Goal: Navigation & Orientation: Find specific page/section

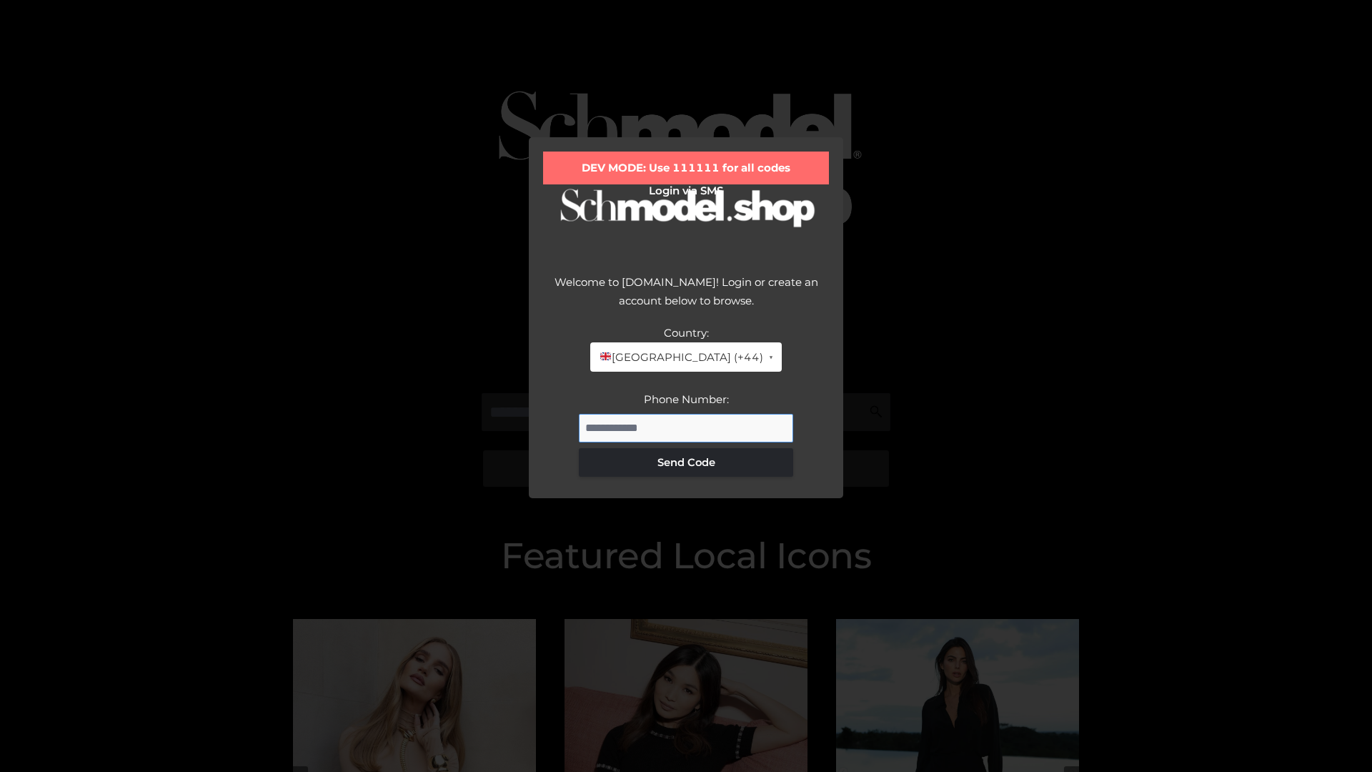
click at [686, 427] on input "Phone Number:" at bounding box center [686, 428] width 214 height 29
type input "**********"
click at [686, 462] on button "Send Code" at bounding box center [686, 462] width 214 height 29
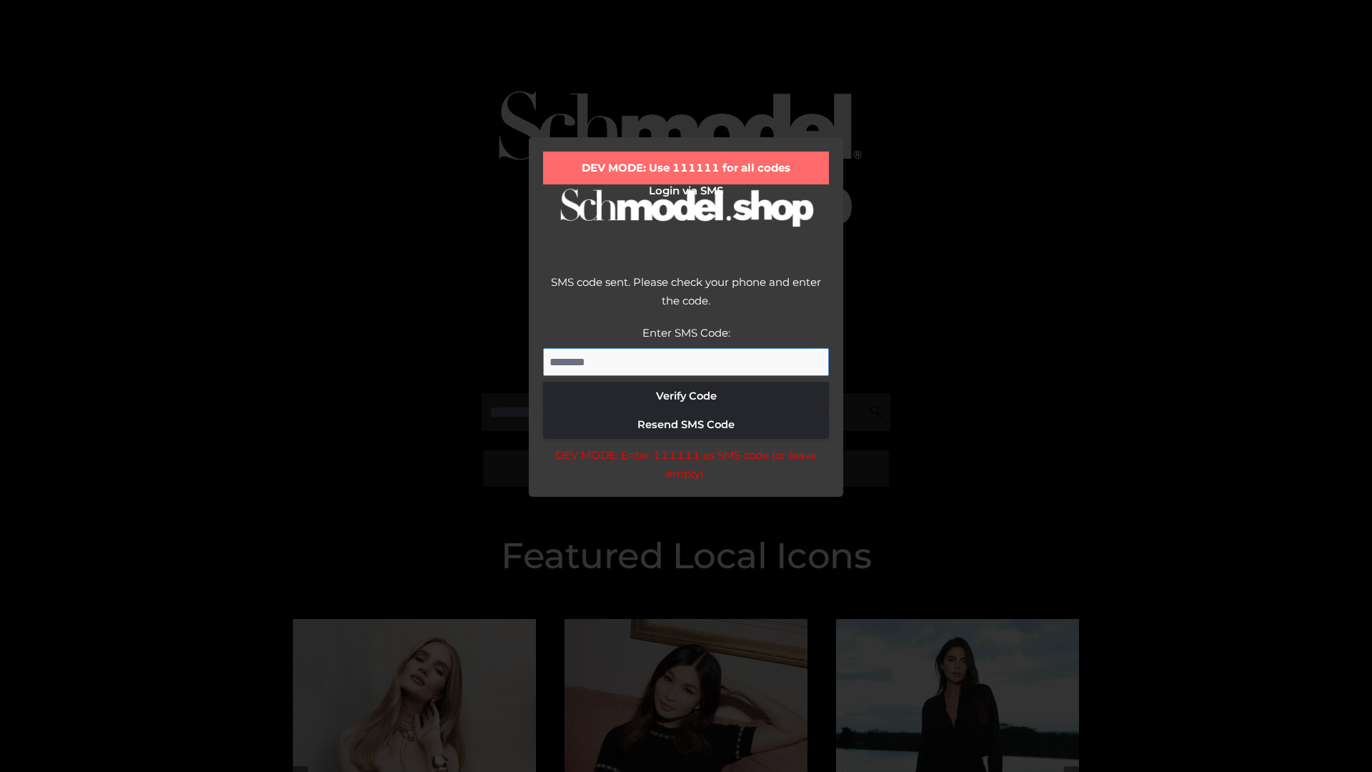
click at [686, 362] on input "Enter SMS Code:" at bounding box center [686, 362] width 286 height 29
type input "******"
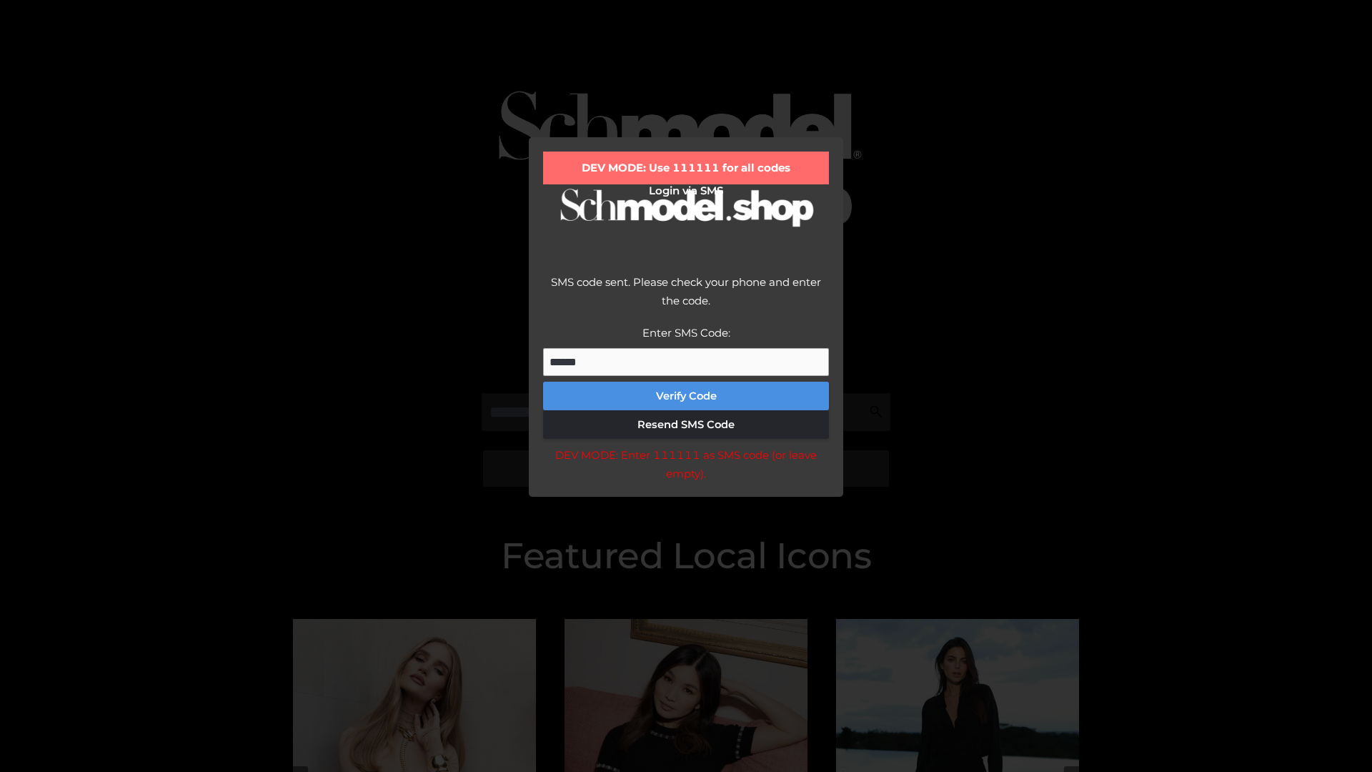
click at [686, 396] on button "Verify Code" at bounding box center [686, 396] width 286 height 29
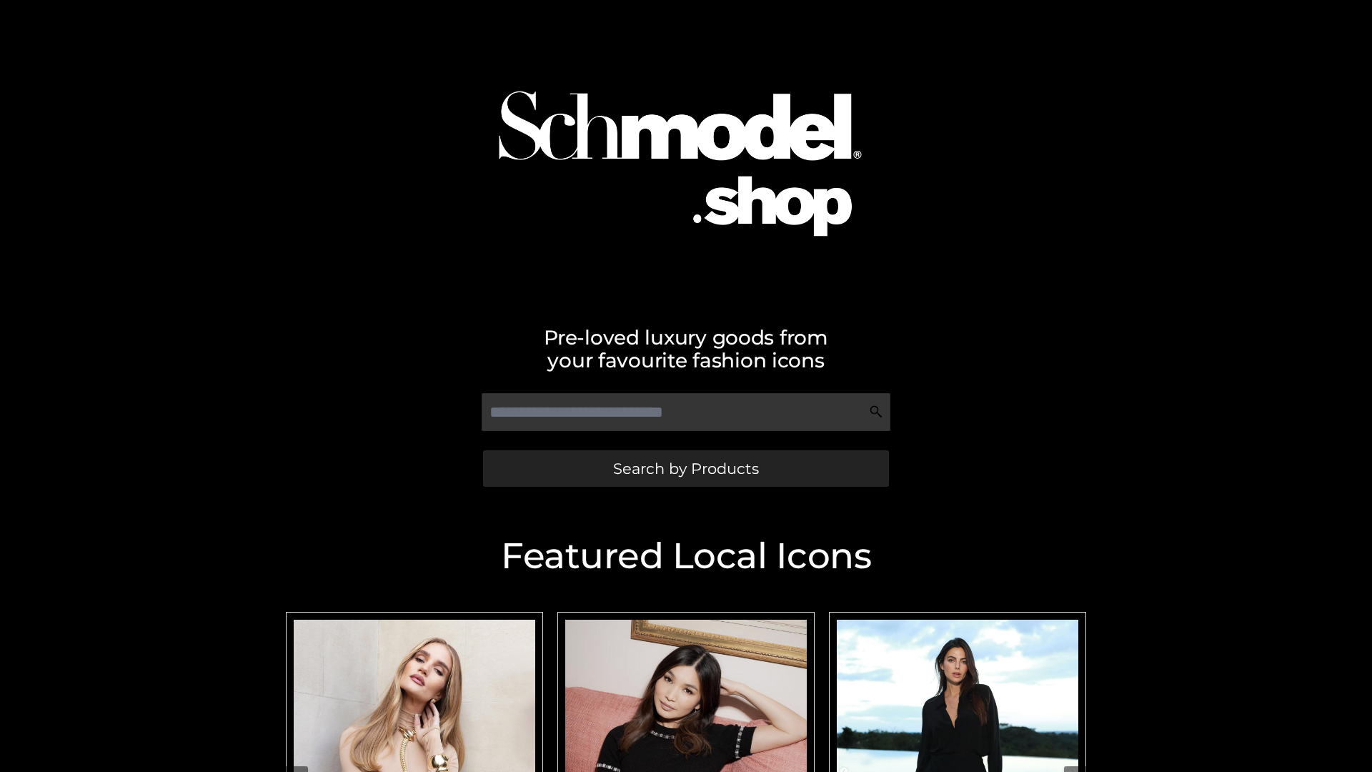
click at [685, 468] on span "Search by Products" at bounding box center [686, 468] width 146 height 15
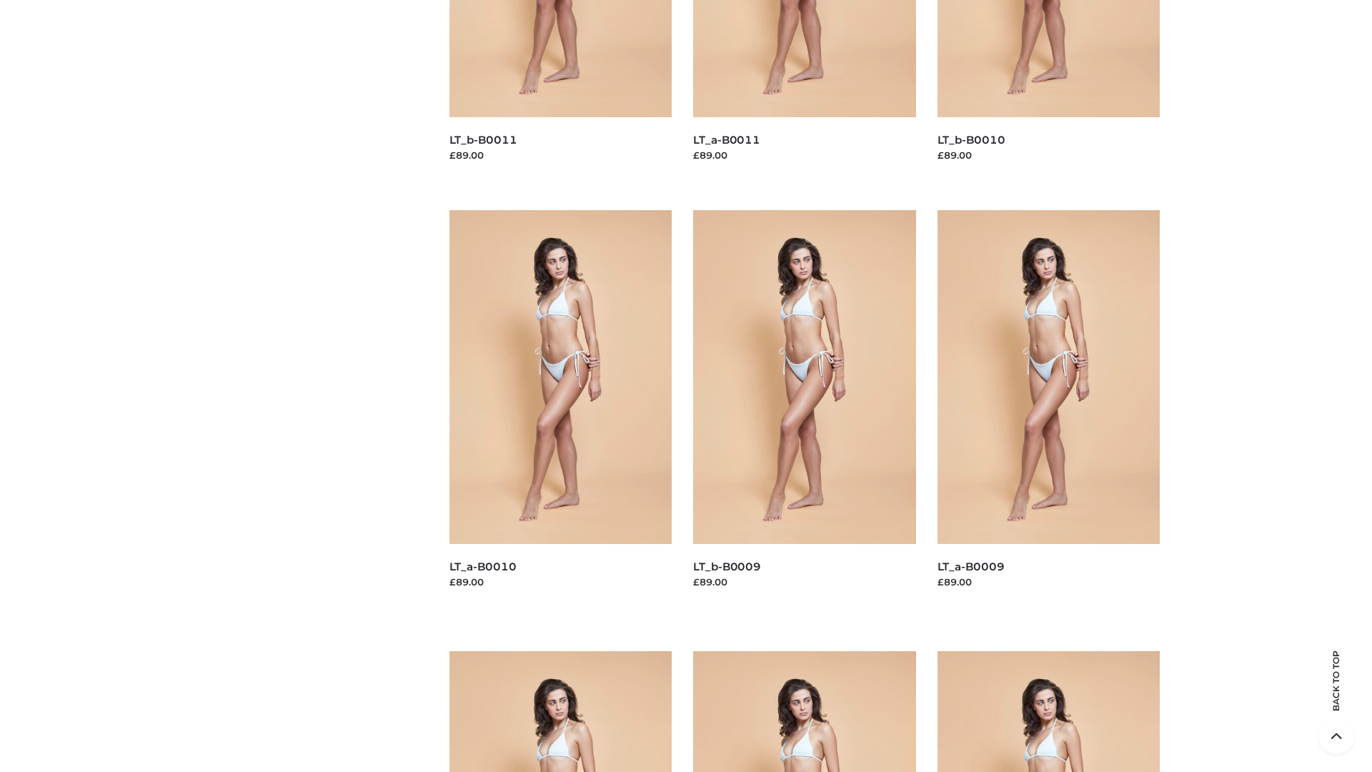
scroll to position [3768, 0]
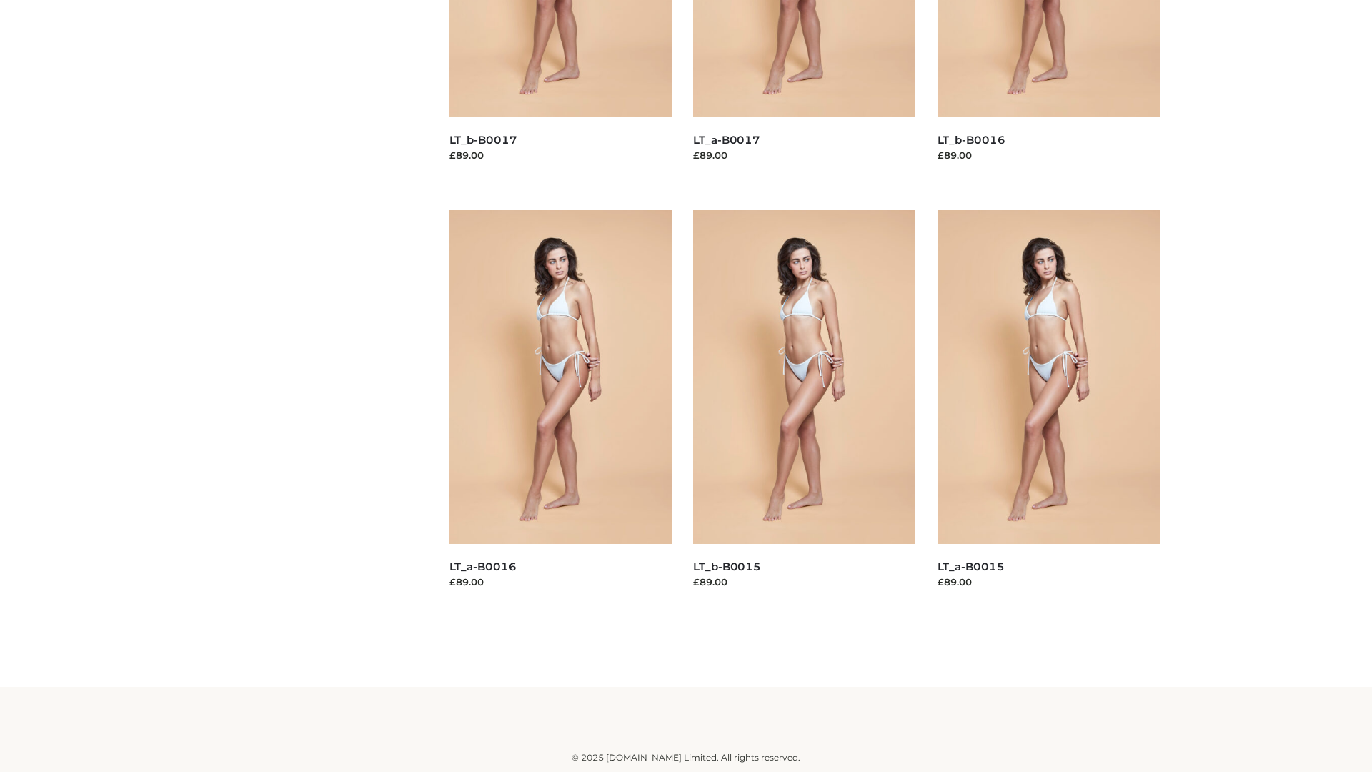
scroll to position [1164, 0]
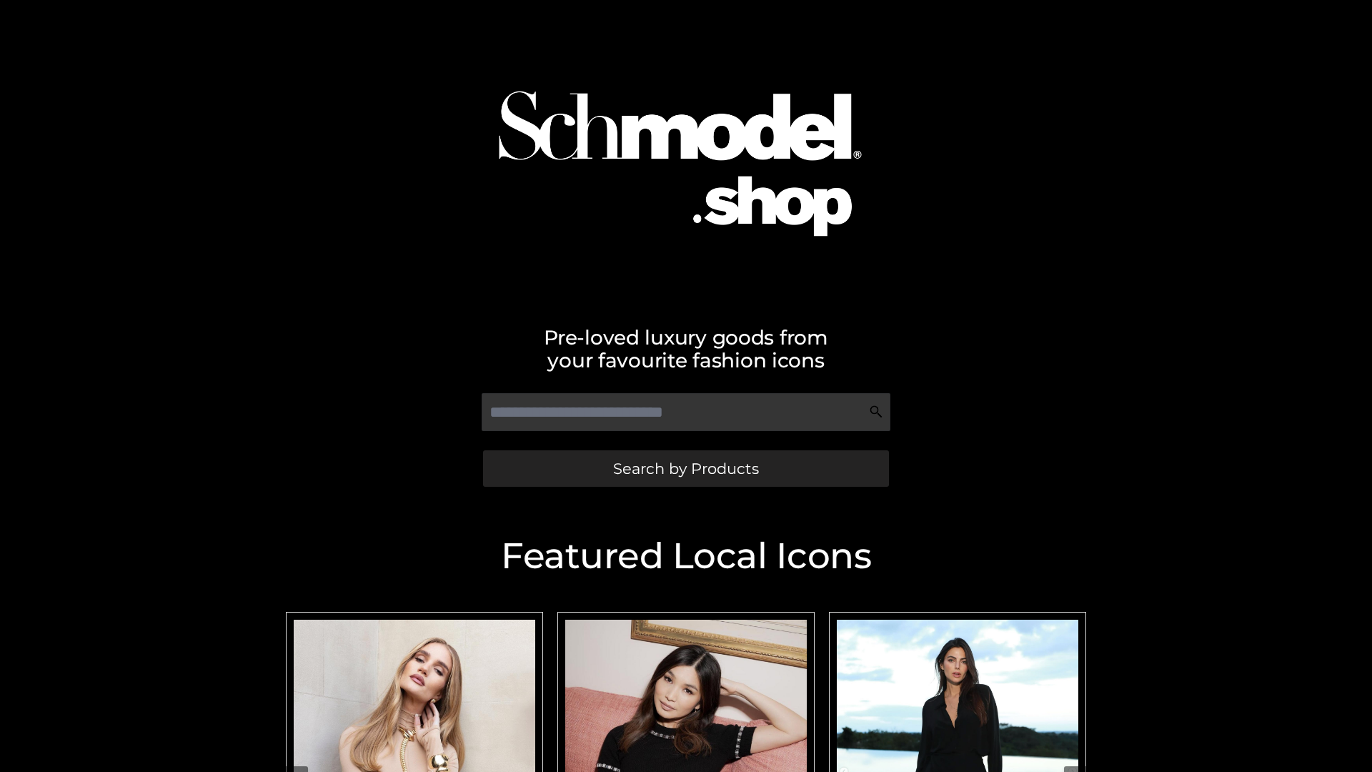
click at [685, 468] on span "Search by Products" at bounding box center [686, 468] width 146 height 15
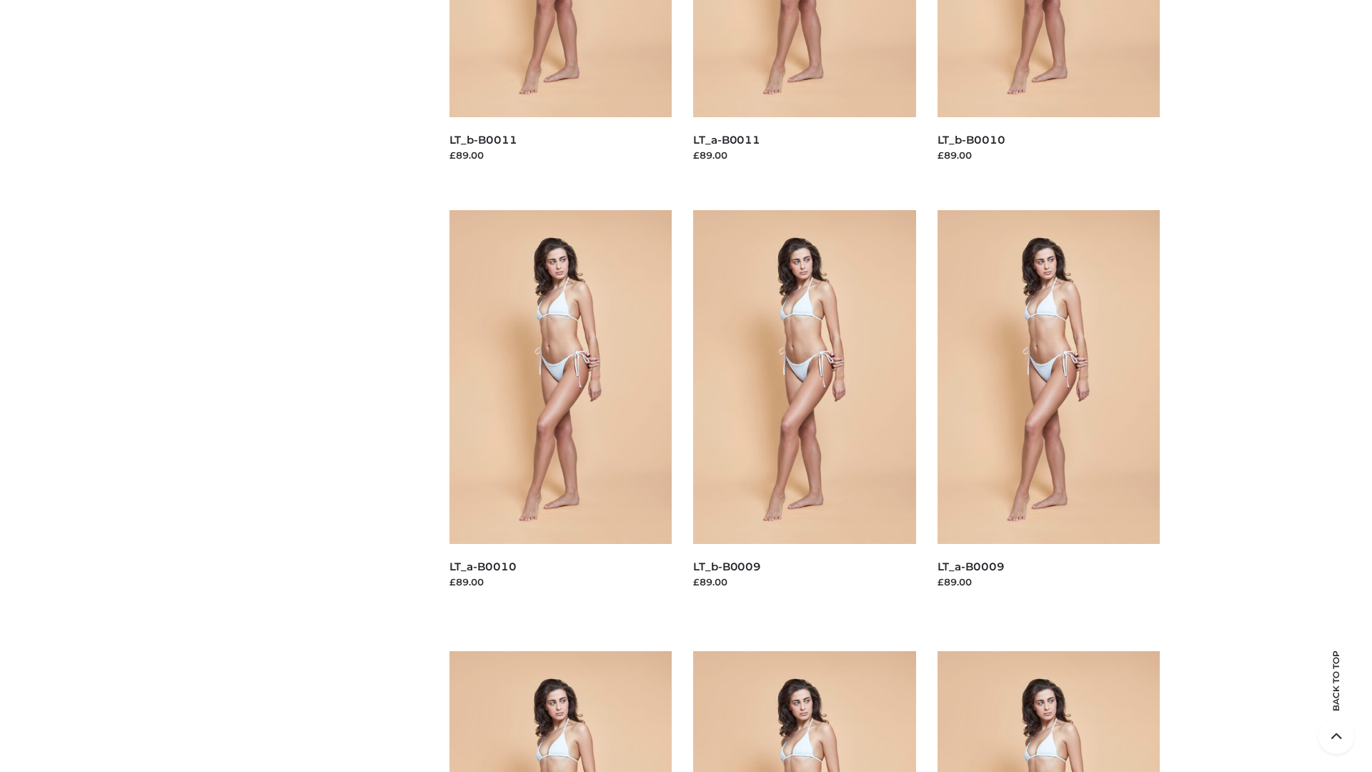
scroll to position [3768, 0]
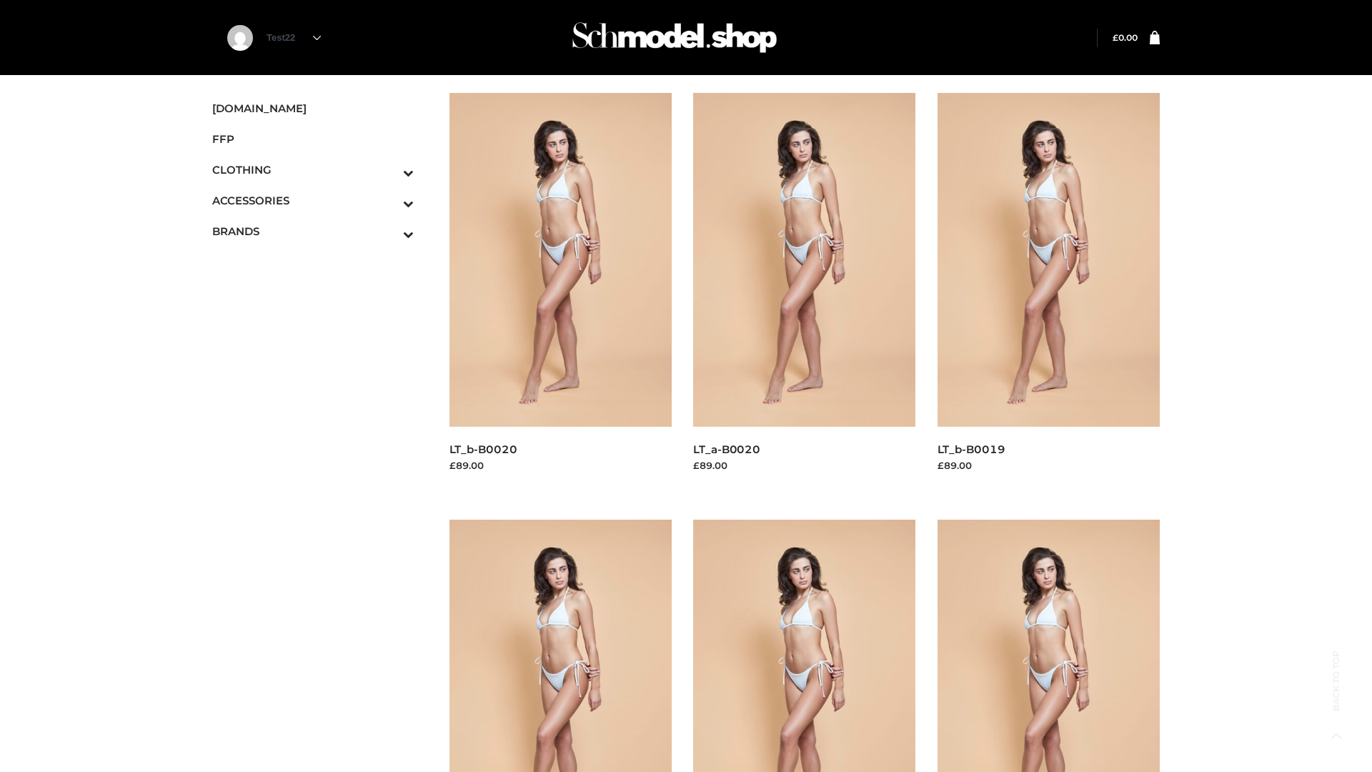
scroll to position [1164, 0]
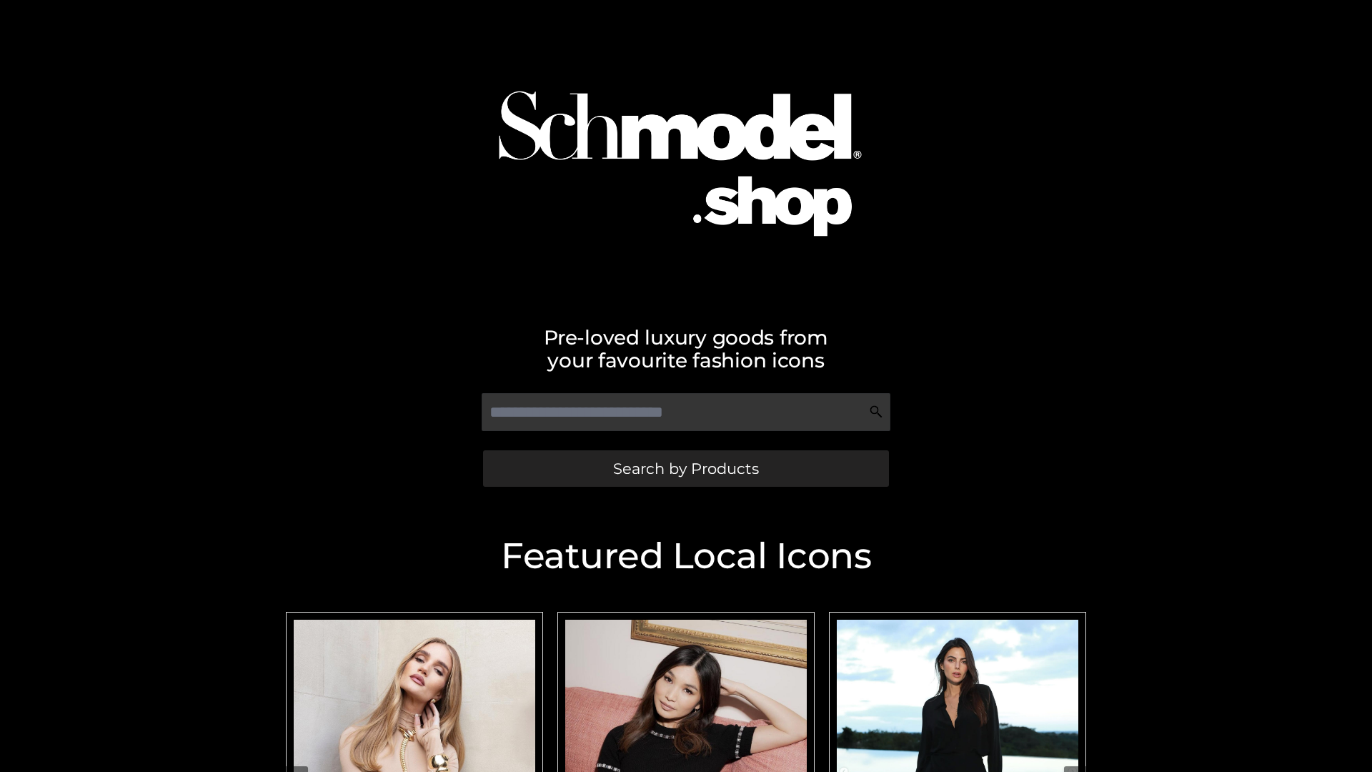
click at [685, 468] on span "Search by Products" at bounding box center [686, 468] width 146 height 15
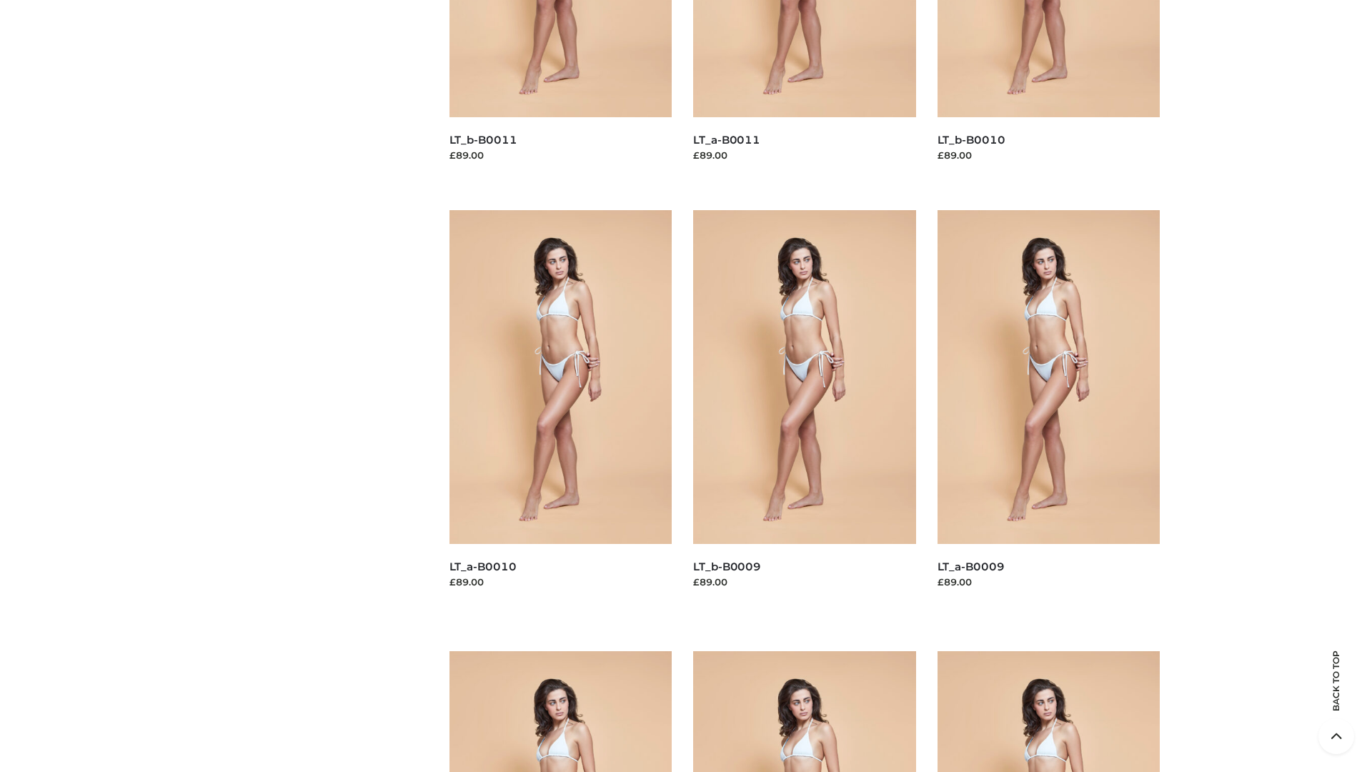
scroll to position [3768, 0]
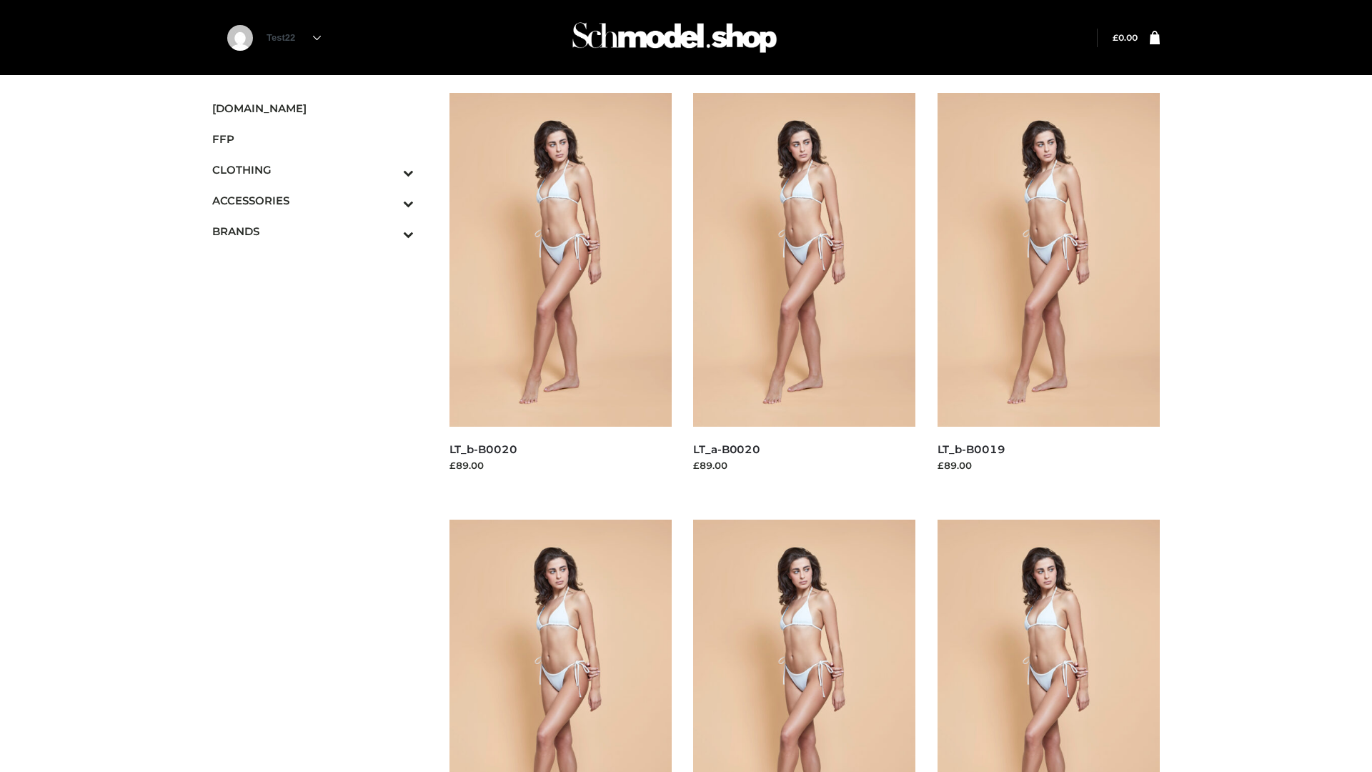
scroll to position [1164, 0]
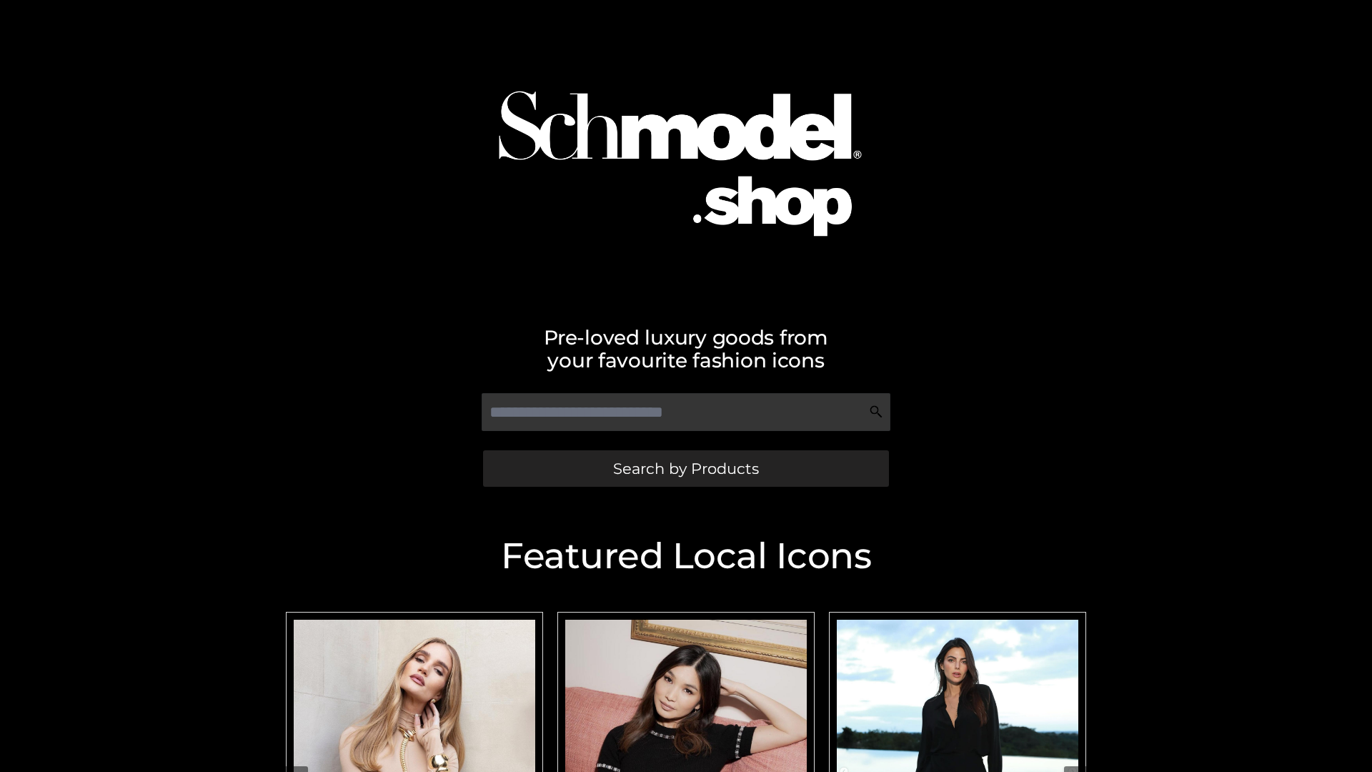
click at [685, 468] on span "Search by Products" at bounding box center [686, 468] width 146 height 15
